Goal: Navigation & Orientation: Find specific page/section

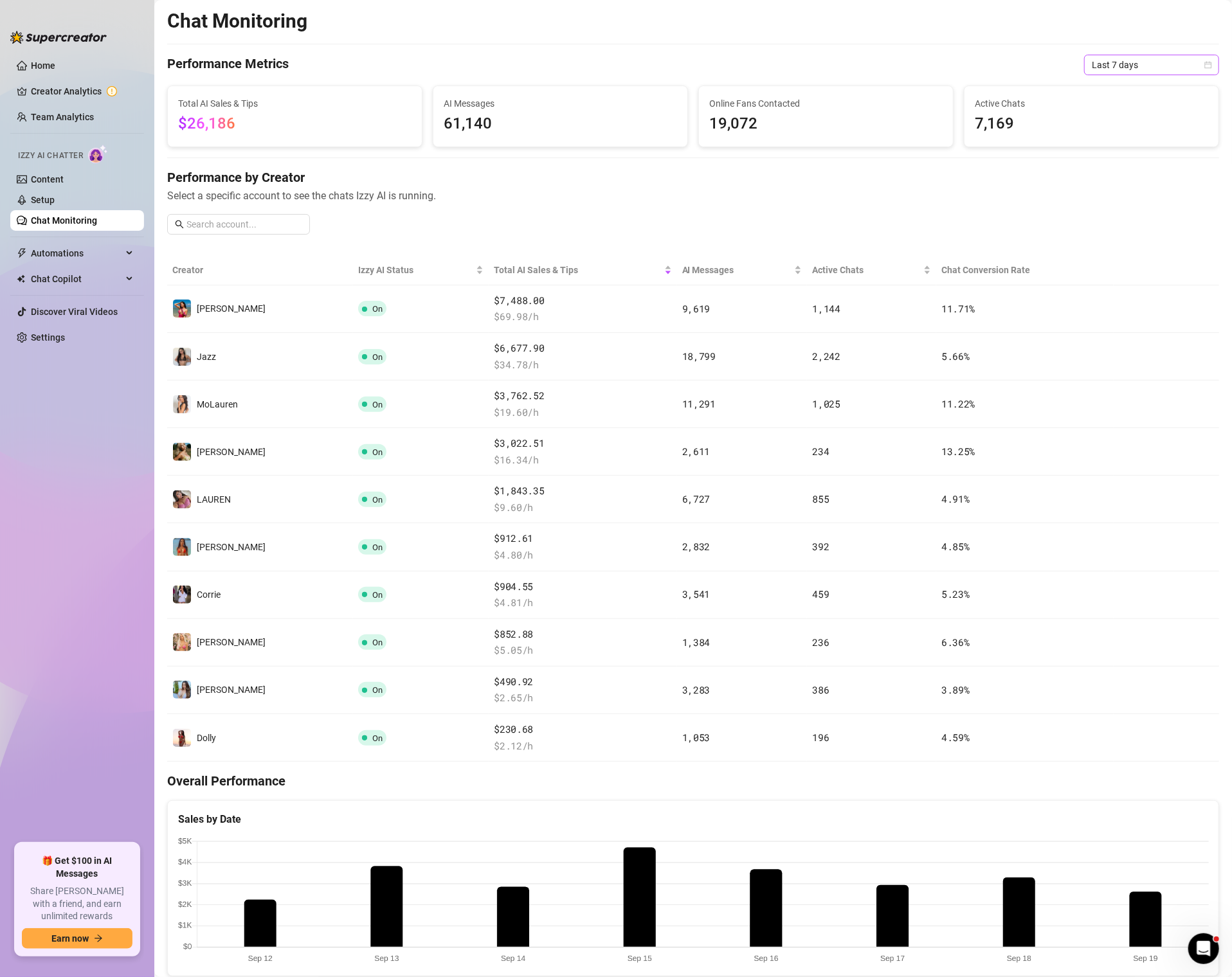
click at [1145, 72] on span "Last 7 days" at bounding box center [1151, 65] width 119 height 19
click at [1126, 127] on div "Last 30 days" at bounding box center [1151, 131] width 114 height 14
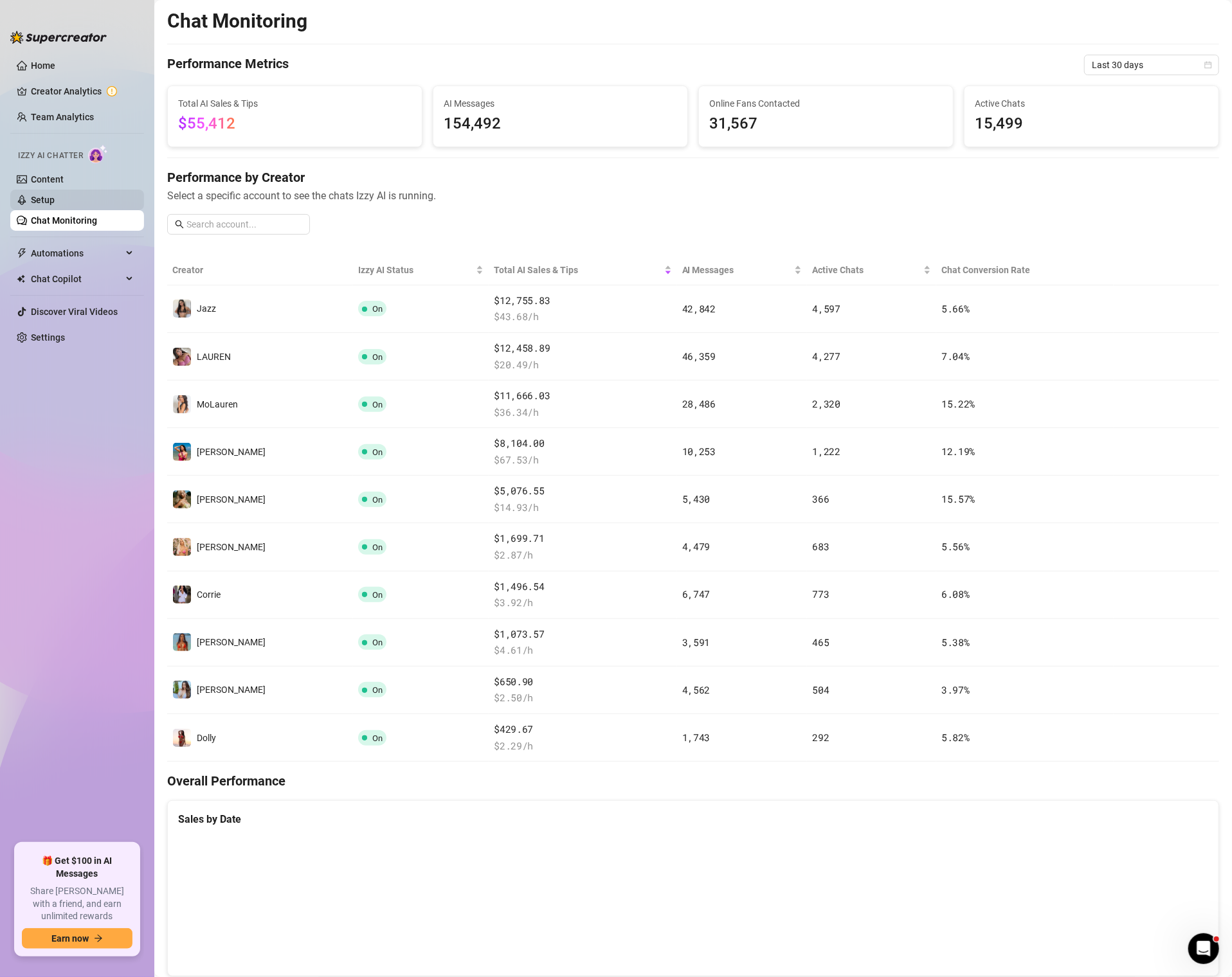
click at [55, 200] on link "Setup" at bounding box center [42, 200] width 23 height 10
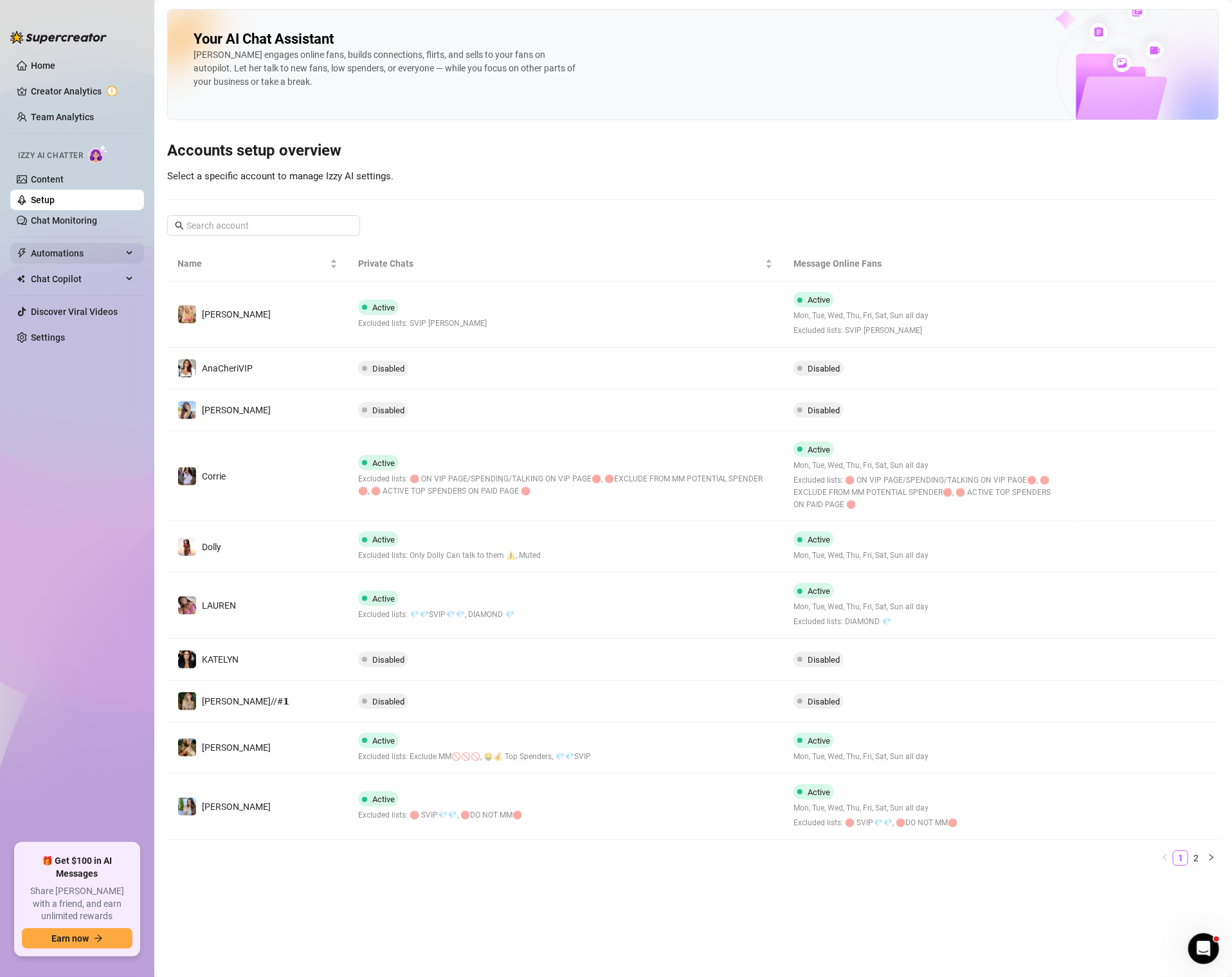
click at [83, 244] on span "Automations" at bounding box center [76, 253] width 92 height 20
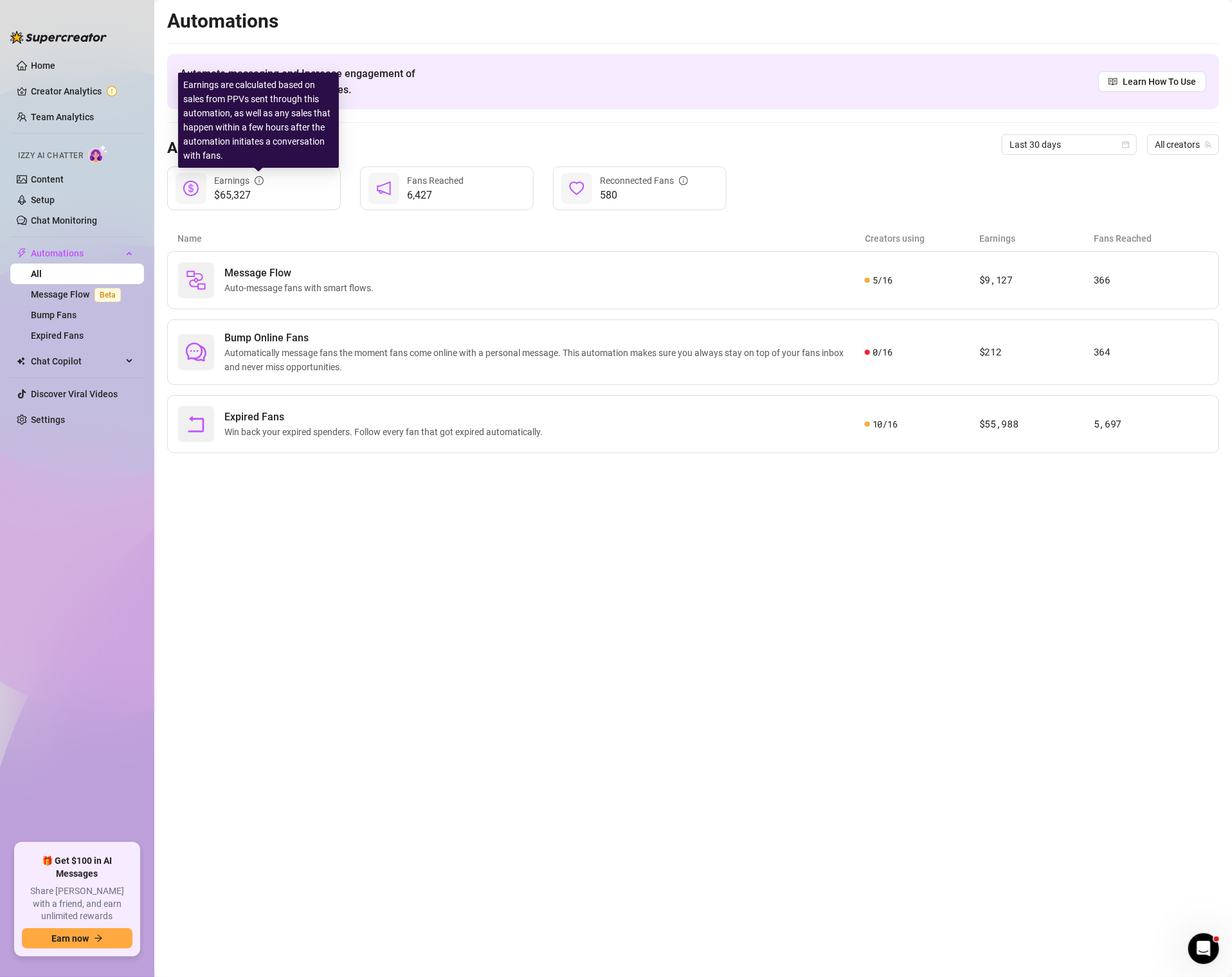
click at [260, 182] on icon "info-circle" at bounding box center [259, 181] width 9 height 9
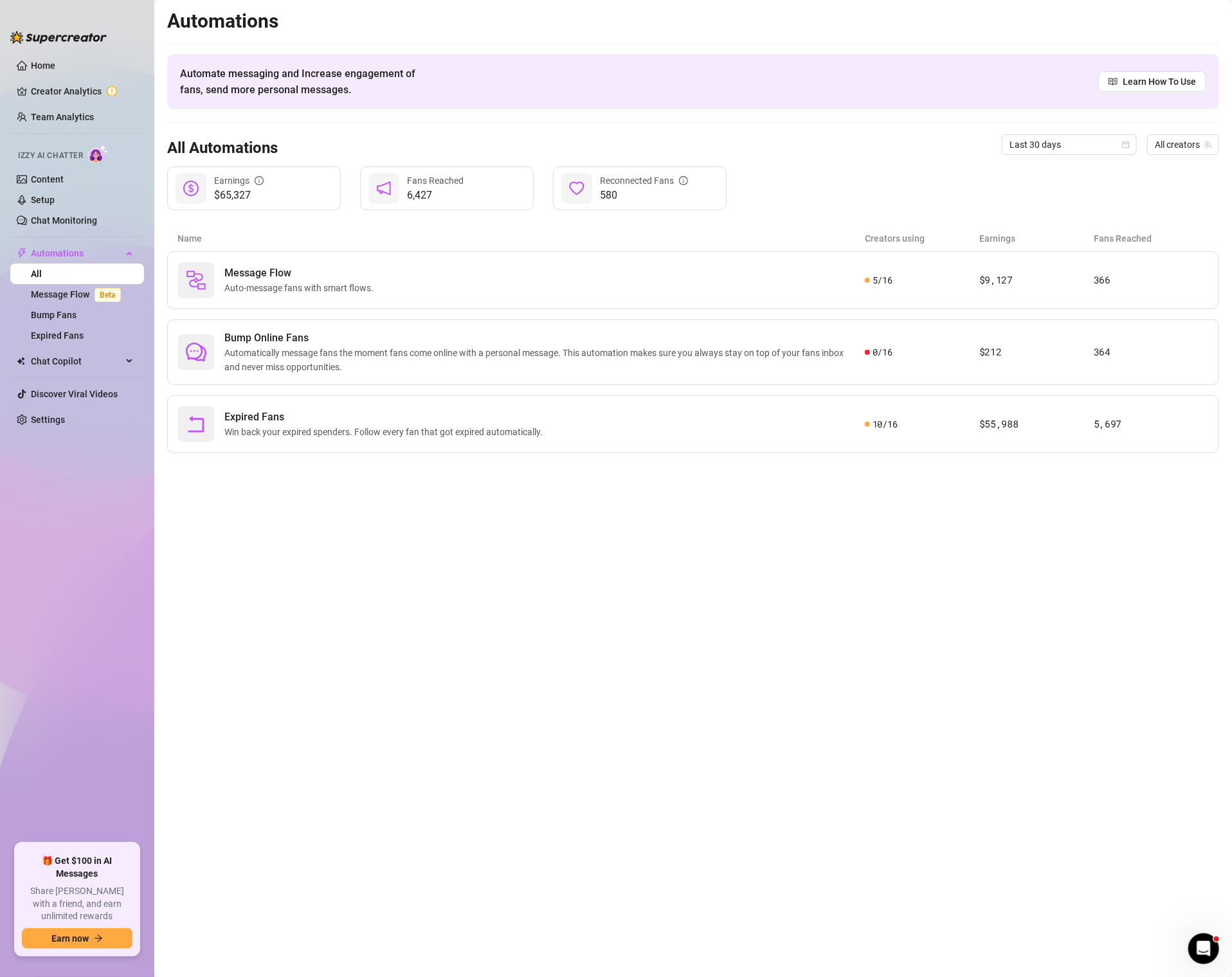
click at [261, 206] on div "$65,327 Earnings" at bounding box center [253, 188] width 173 height 44
click at [56, 63] on link "Home" at bounding box center [42, 66] width 24 height 10
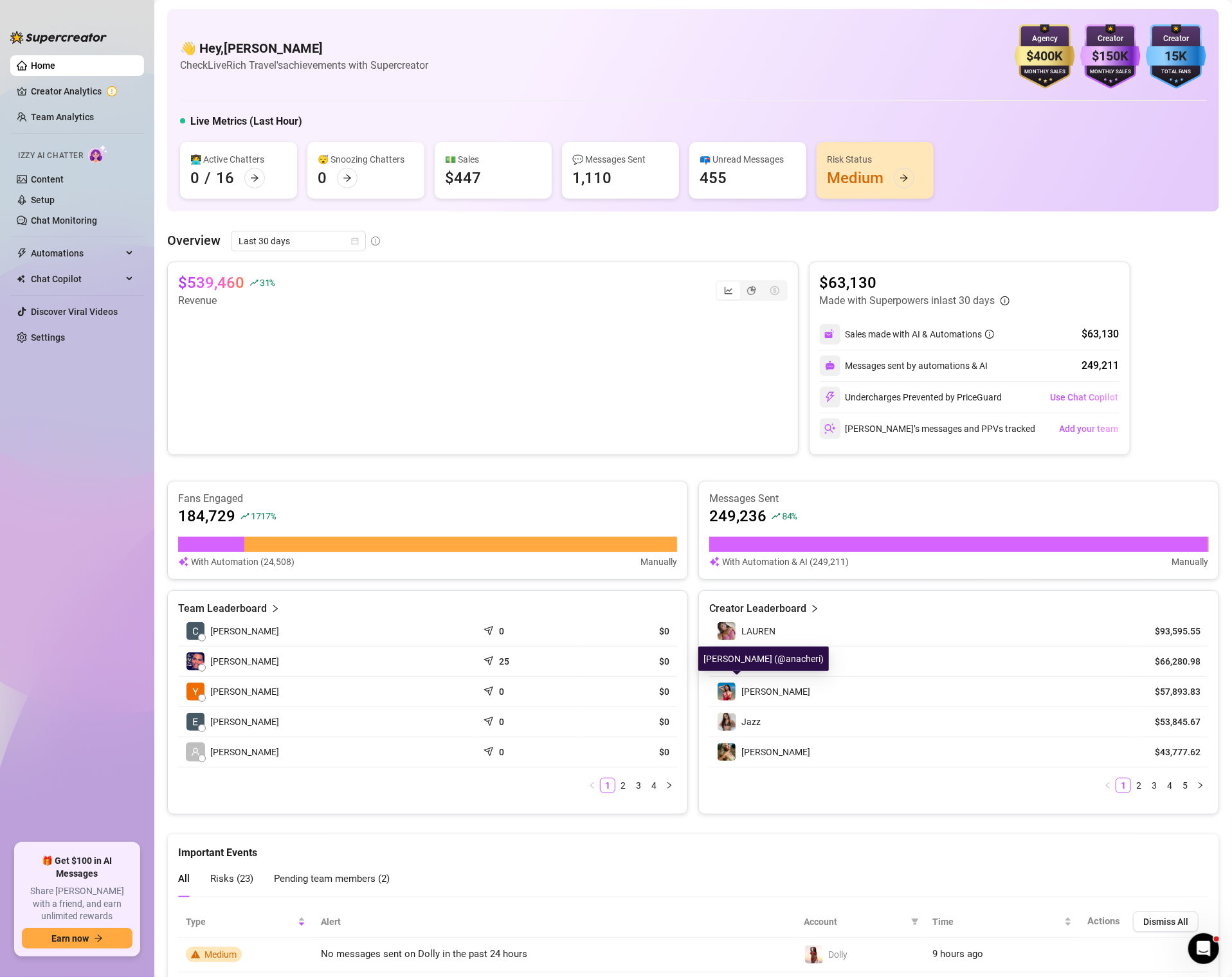
click at [755, 652] on div "[PERSON_NAME] (@anacheri)" at bounding box center [764, 658] width 130 height 24
